Goal: Transaction & Acquisition: Purchase product/service

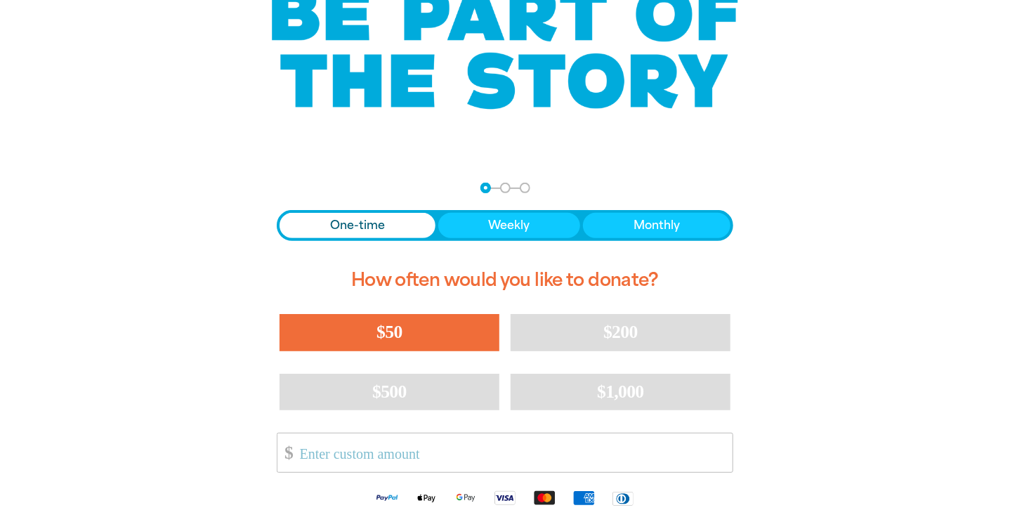
click at [382, 336] on span "$50" at bounding box center [389, 332] width 25 height 20
select select "AU"
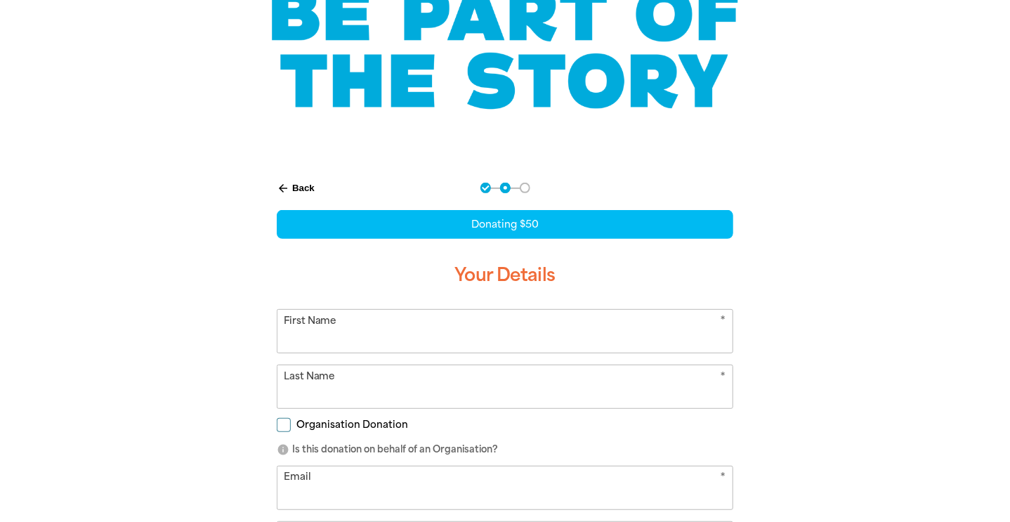
scroll to position [228, 0]
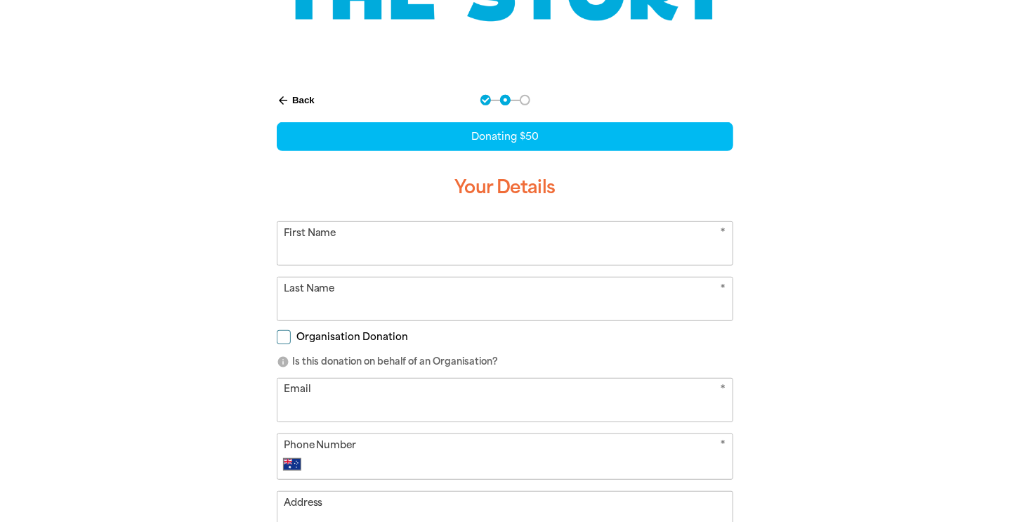
click at [441, 250] on input "First Name" at bounding box center [504, 243] width 455 height 43
type input "[PERSON_NAME]"
type input "A [PERSON_NAME]"
type input "0413 083 444"
type input "Unit 306"
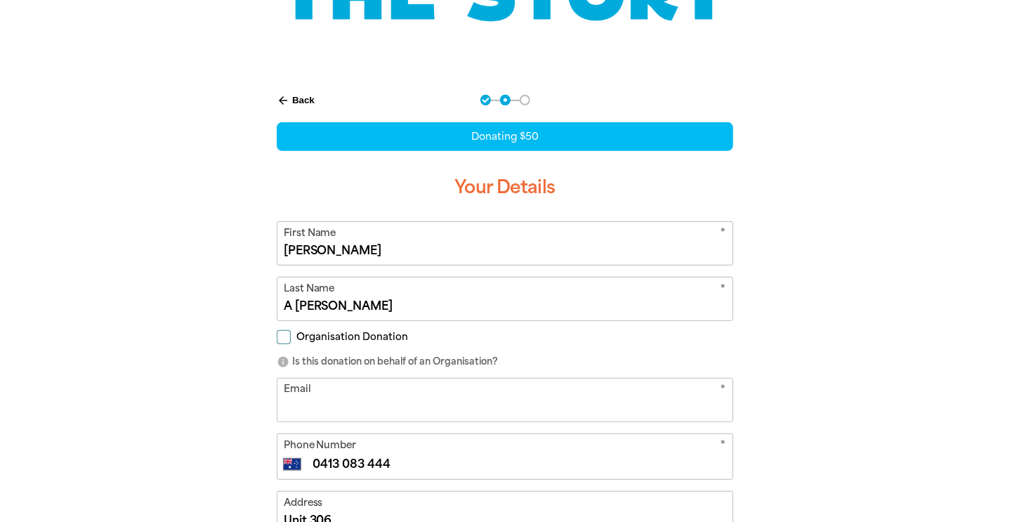
drag, startPoint x: 292, startPoint y: 303, endPoint x: 282, endPoint y: 305, distance: 9.4
click at [282, 305] on input "A [PERSON_NAME]" at bounding box center [504, 298] width 455 height 43
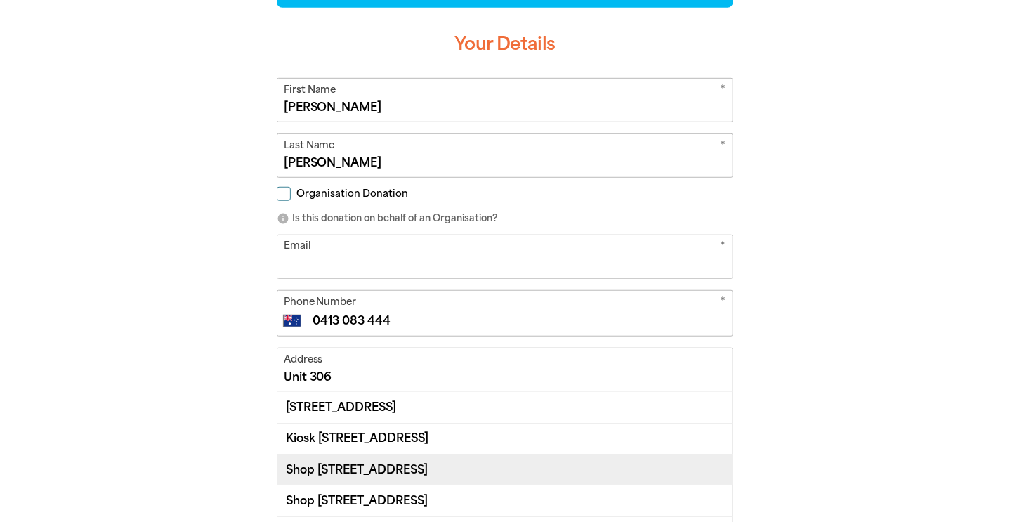
scroll to position [369, 0]
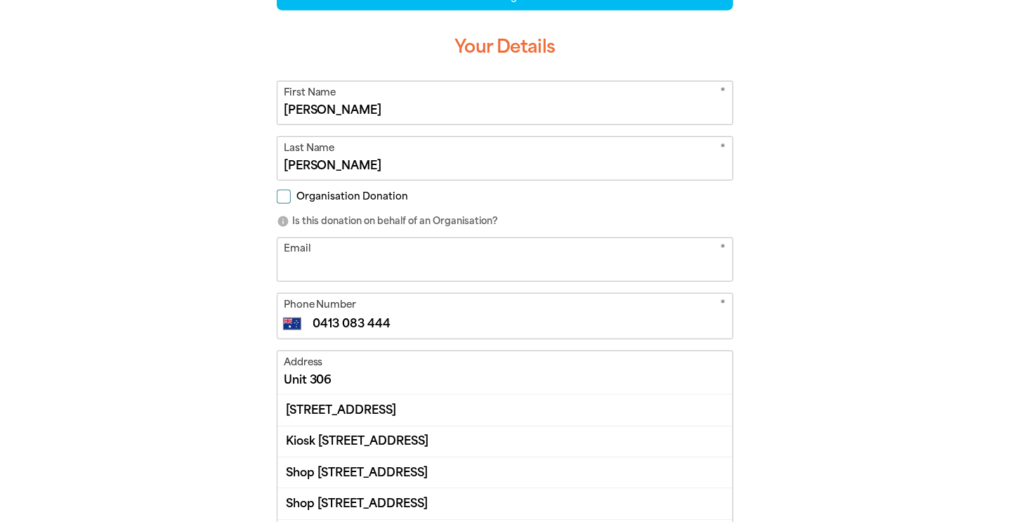
type input "[PERSON_NAME]"
click at [336, 377] on input "Unit 306" at bounding box center [504, 372] width 455 height 43
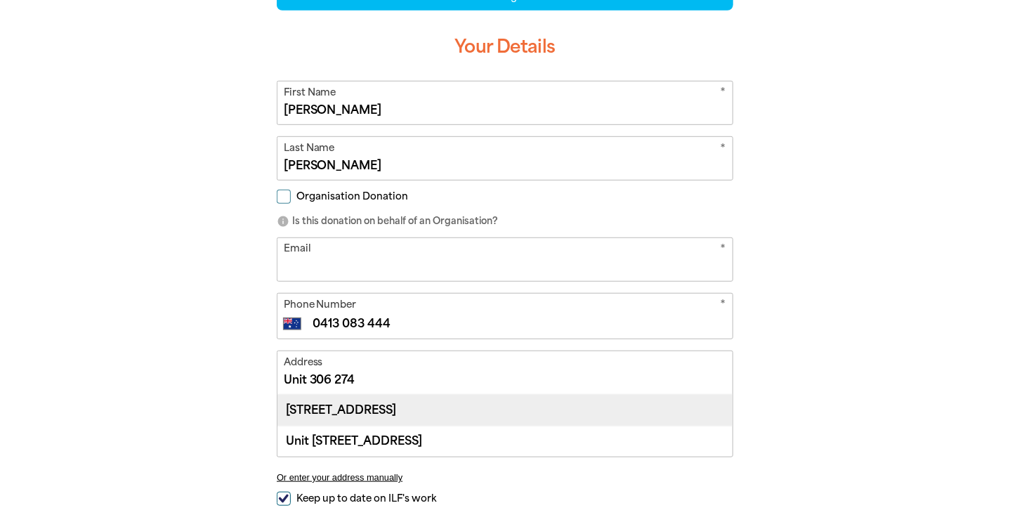
click at [452, 409] on div "[STREET_ADDRESS]" at bounding box center [504, 410] width 455 height 30
type input "[STREET_ADDRESS]"
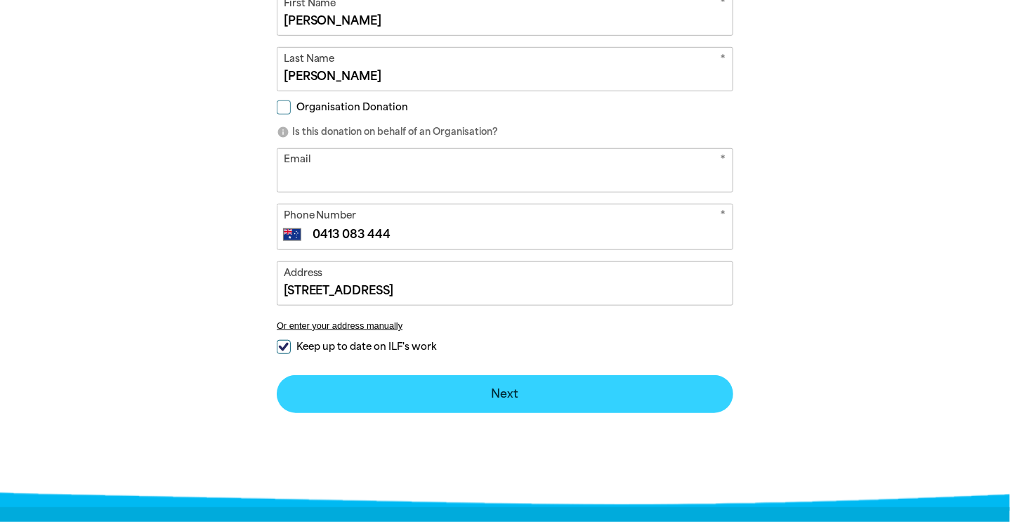
scroll to position [509, 0]
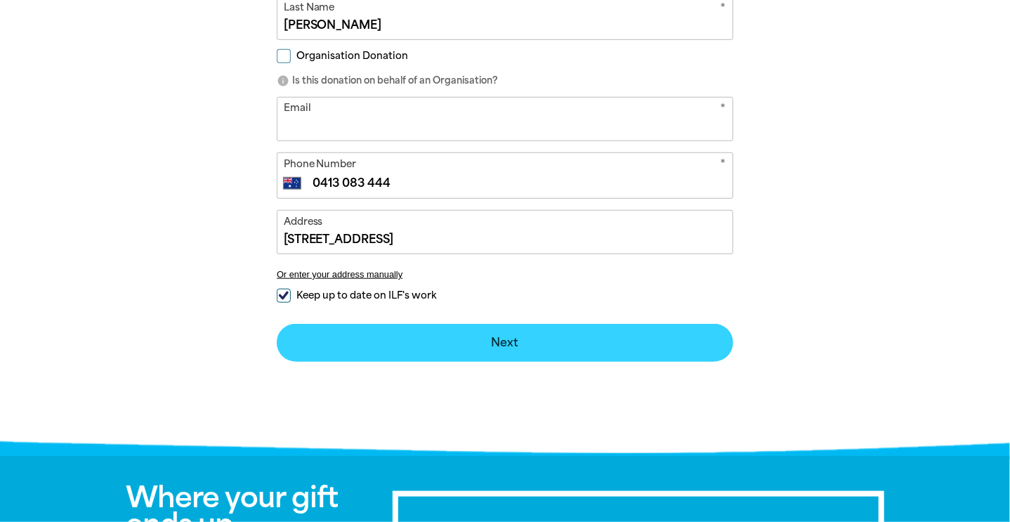
click at [503, 336] on button "Next chevron_right" at bounding box center [505, 343] width 457 height 38
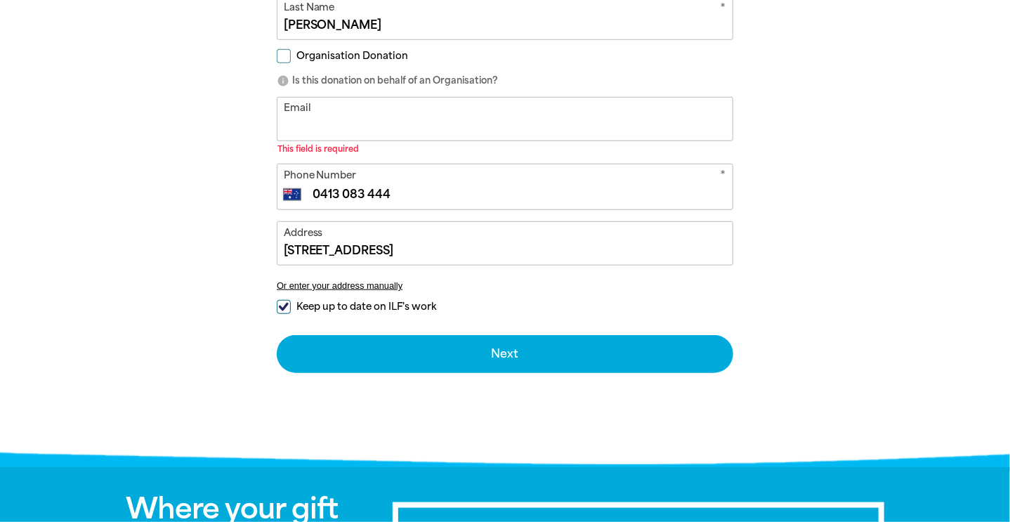
click at [363, 112] on input "Email" at bounding box center [504, 119] width 455 height 43
click at [197, 183] on div "arrow_back Back Step 1 Step 2 Step 3 Donating $50 Your Details * First Name [PE…" at bounding box center [505, 128] width 843 height 664
click at [313, 103] on input "Email" at bounding box center [504, 119] width 455 height 43
click at [281, 56] on input "Organisation Donation" at bounding box center [284, 56] width 14 height 14
checkbox input "true"
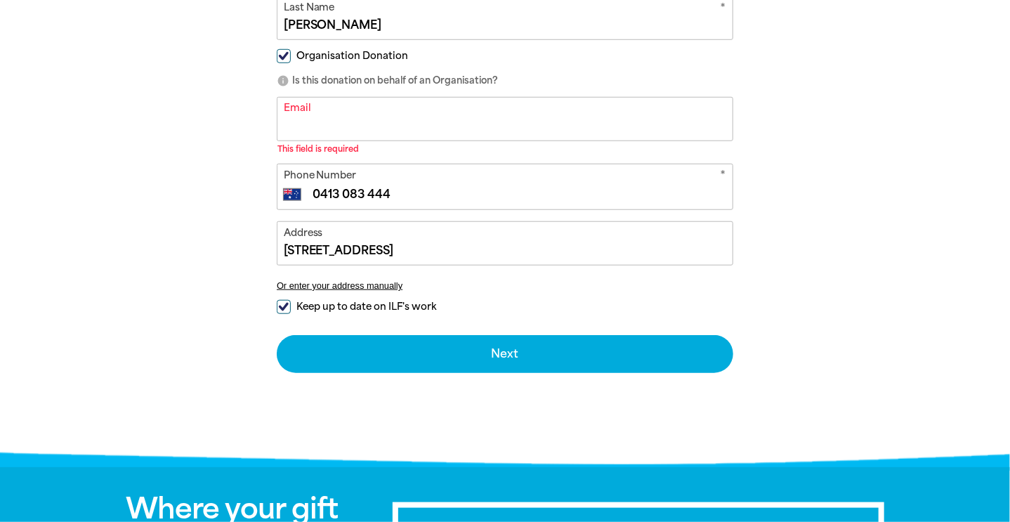
select select "AU"
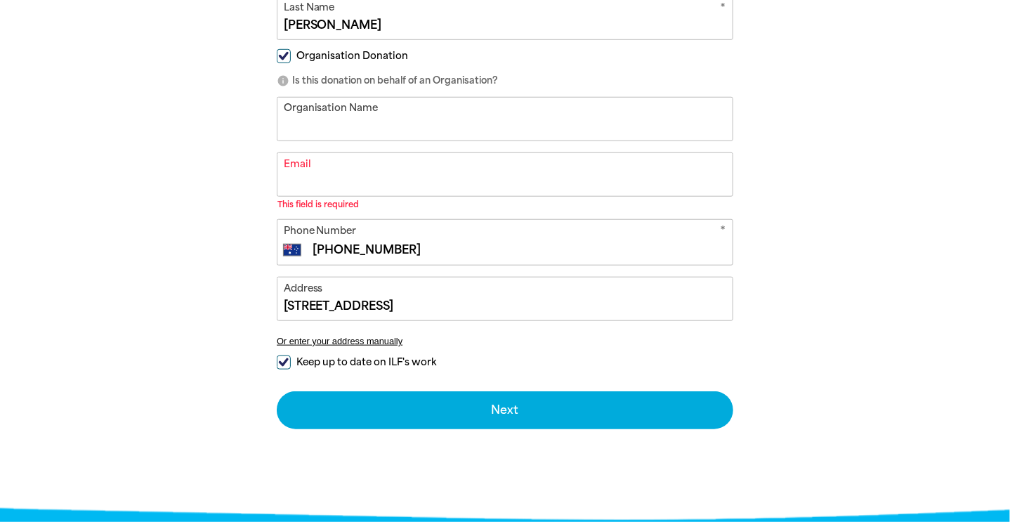
click at [295, 117] on input "Organisation Name" at bounding box center [504, 119] width 455 height 43
type input "R"
click at [281, 55] on input "Organisation Donation" at bounding box center [284, 56] width 14 height 14
checkbox input "false"
select select "AU"
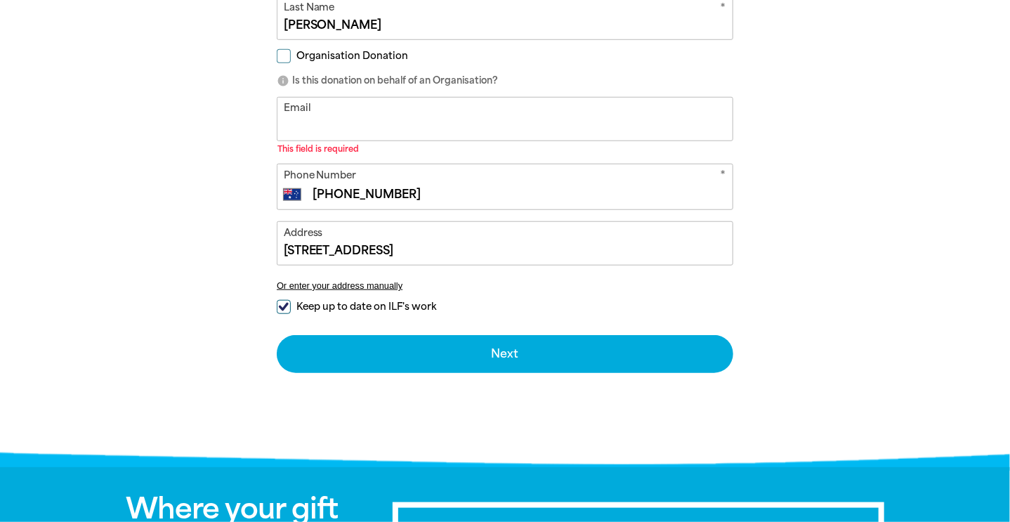
click at [308, 113] on input "Email" at bounding box center [504, 119] width 455 height 43
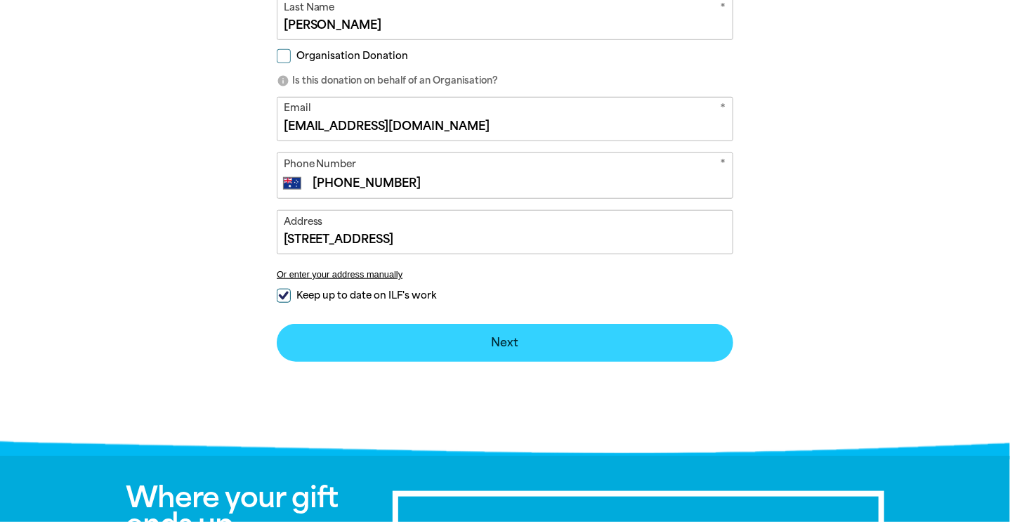
type input "[EMAIL_ADDRESS][DOMAIN_NAME]"
click at [506, 342] on button "Next chevron_right" at bounding box center [505, 343] width 457 height 38
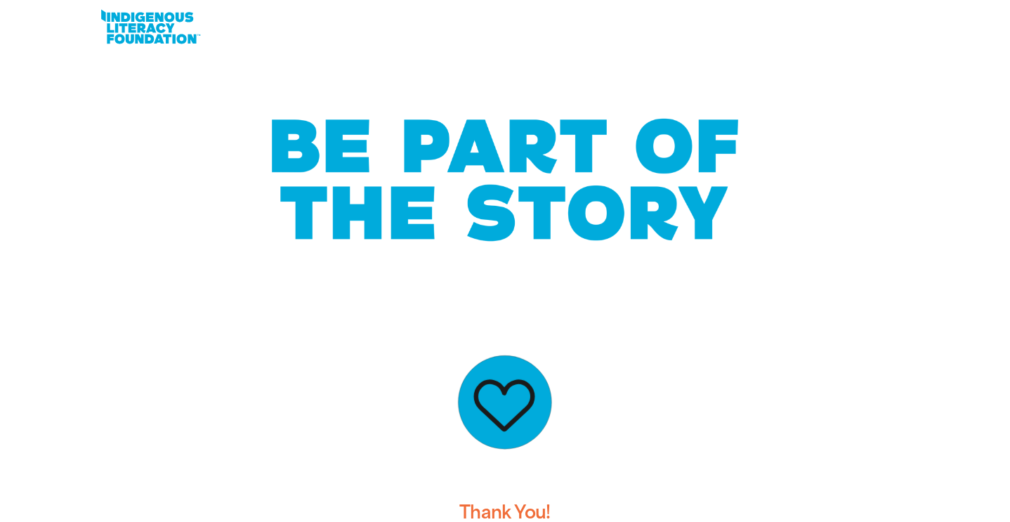
scroll to position [0, 0]
